Goal: Complete application form: Complete application form

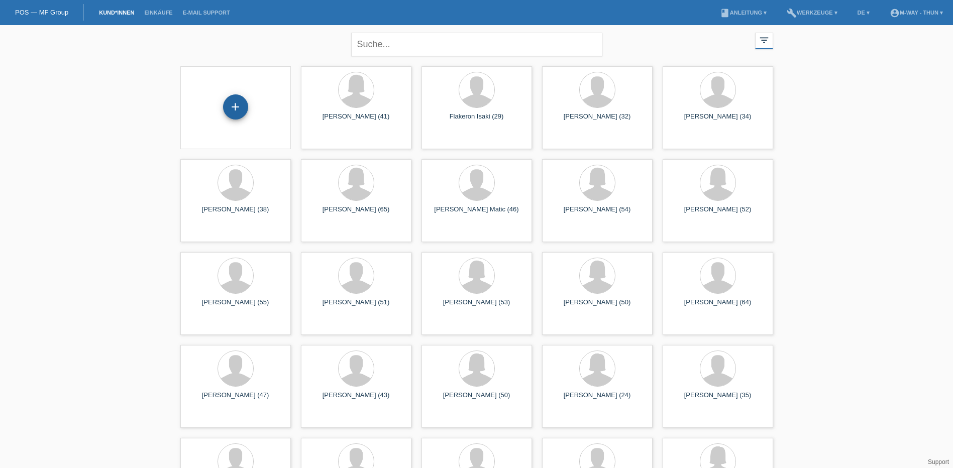
click at [242, 108] on div "+" at bounding box center [235, 106] width 25 height 25
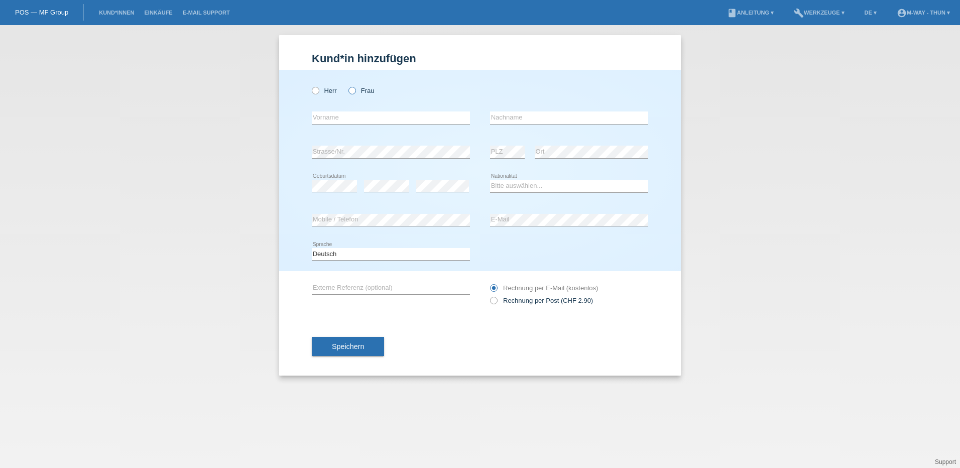
click at [347, 85] on icon at bounding box center [347, 85] width 0 height 0
click at [354, 90] on input "Frau" at bounding box center [352, 90] width 7 height 7
radio input "true"
click at [343, 118] on input "text" at bounding box center [391, 117] width 158 height 13
type input "[PERSON_NAME]"
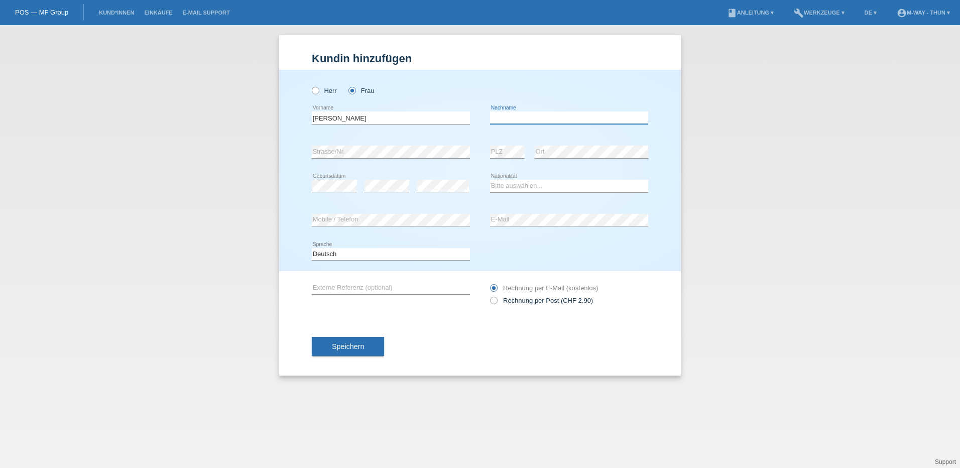
click at [515, 114] on input "text" at bounding box center [569, 117] width 158 height 13
type input "Maric"
click at [560, 188] on select "Bitte auswählen... Schweiz Deutschland Liechtenstein Österreich ------------ Af…" at bounding box center [569, 186] width 158 height 12
select select "CH"
click at [490, 180] on select "Bitte auswählen... Schweiz Deutschland Liechtenstein Österreich ------------ Af…" at bounding box center [569, 186] width 158 height 12
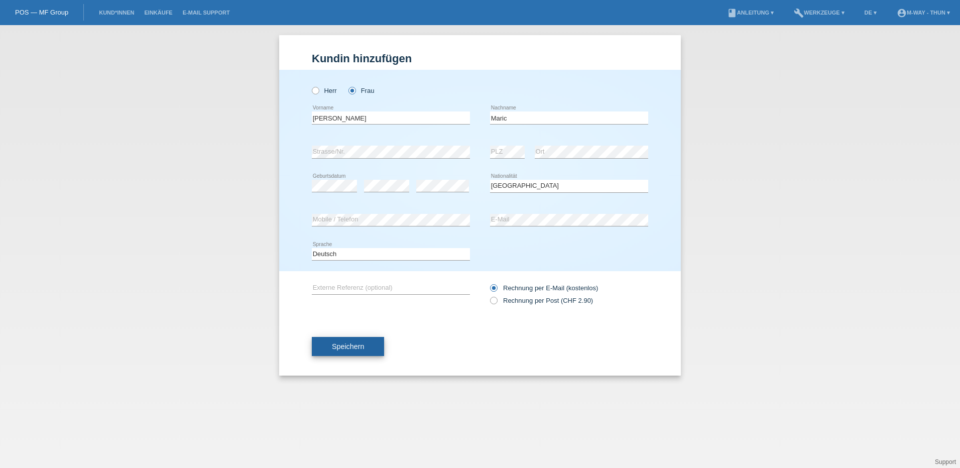
click at [355, 347] on span "Speichern" at bounding box center [348, 347] width 32 height 8
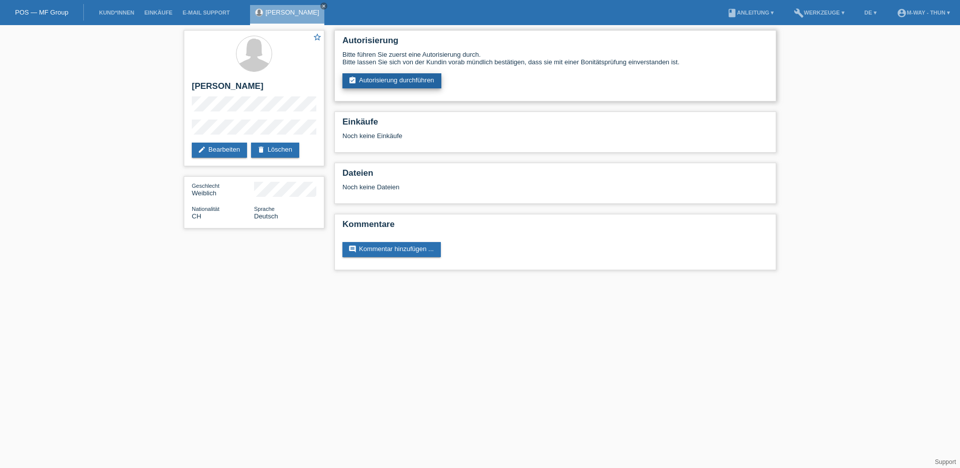
click at [387, 79] on link "assignment_turned_in Autorisierung durchführen" at bounding box center [392, 80] width 99 height 15
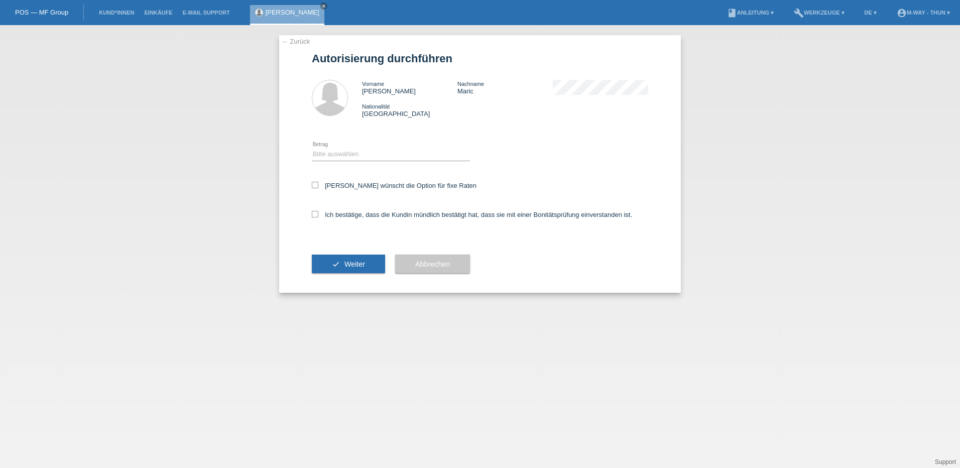
click at [338, 152] on select "Bitte auswählen CHF 1.00 - CHF 499.00 CHF 500.00 - CHF 1'999.00 CHF 2'000.00 - …" at bounding box center [391, 154] width 158 height 12
select select "3"
click at [312, 148] on select "Bitte auswählen CHF 1.00 - CHF 499.00 CHF 500.00 - CHF 1'999.00 CHF 2'000.00 - …" at bounding box center [391, 154] width 158 height 12
click at [316, 188] on label "[PERSON_NAME] wünscht die Option für fixe Raten" at bounding box center [394, 186] width 165 height 8
click at [316, 188] on input "Kundin wünscht die Option für fixe Raten" at bounding box center [315, 185] width 7 height 7
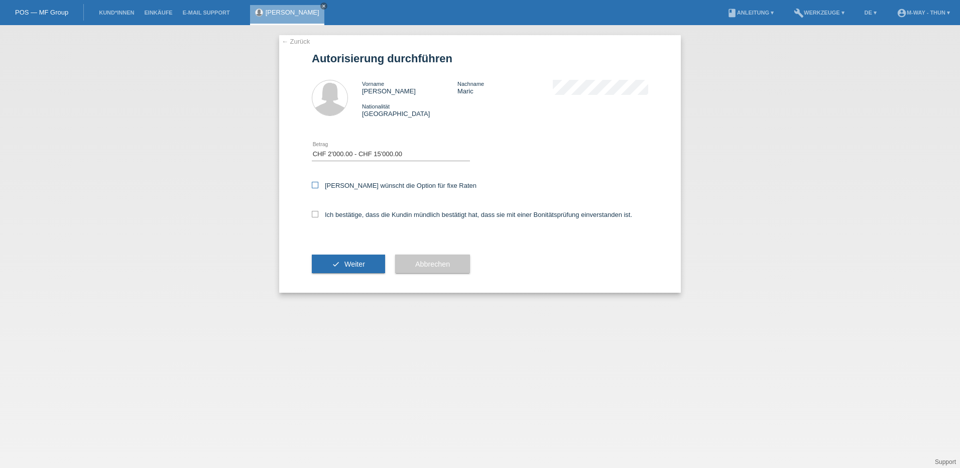
checkbox input "true"
click at [350, 267] on span "Weiter" at bounding box center [355, 264] width 21 height 8
click at [318, 212] on label "Ich bestätige, dass die Kundin mündlich bestätigt hat, dass sie mit einer Bonit…" at bounding box center [472, 215] width 320 height 8
click at [318, 212] on input "Ich bestätige, dass die Kundin mündlich bestätigt hat, dass sie mit einer Bonit…" at bounding box center [315, 214] width 7 height 7
checkbox input "true"
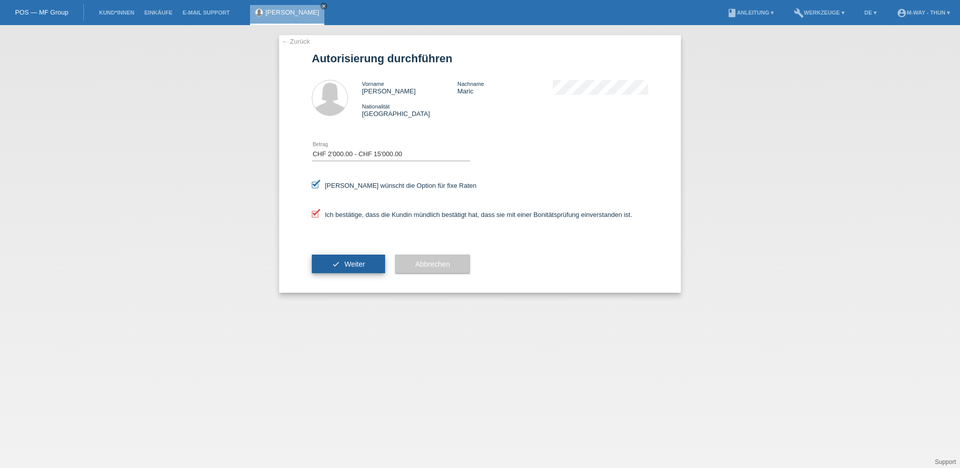
click at [344, 263] on button "check Weiter" at bounding box center [348, 264] width 73 height 19
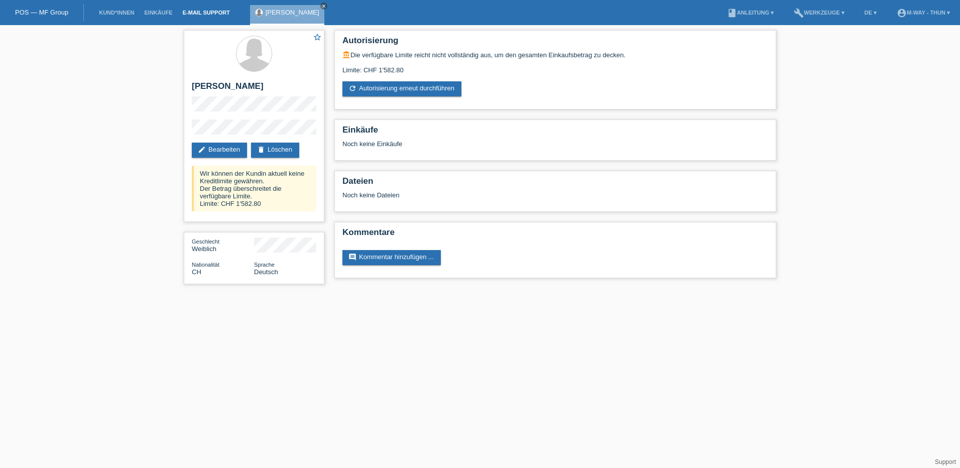
click at [199, 13] on link "E-Mail Support" at bounding box center [206, 13] width 57 height 6
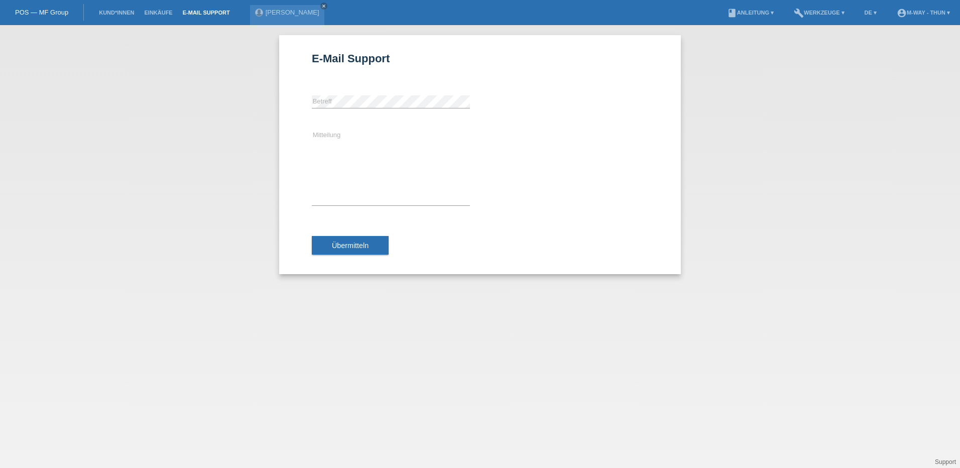
click at [527, 305] on div "E-Mail Support error Betreff Mitteilung Übermitteln" at bounding box center [480, 246] width 960 height 443
click at [76, 173] on div "E-Mail Support error Betreff Mitteilung Übermitteln" at bounding box center [480, 246] width 960 height 443
click at [266, 10] on link "[PERSON_NAME]" at bounding box center [293, 13] width 54 height 8
